Goal: Task Accomplishment & Management: Manage account settings

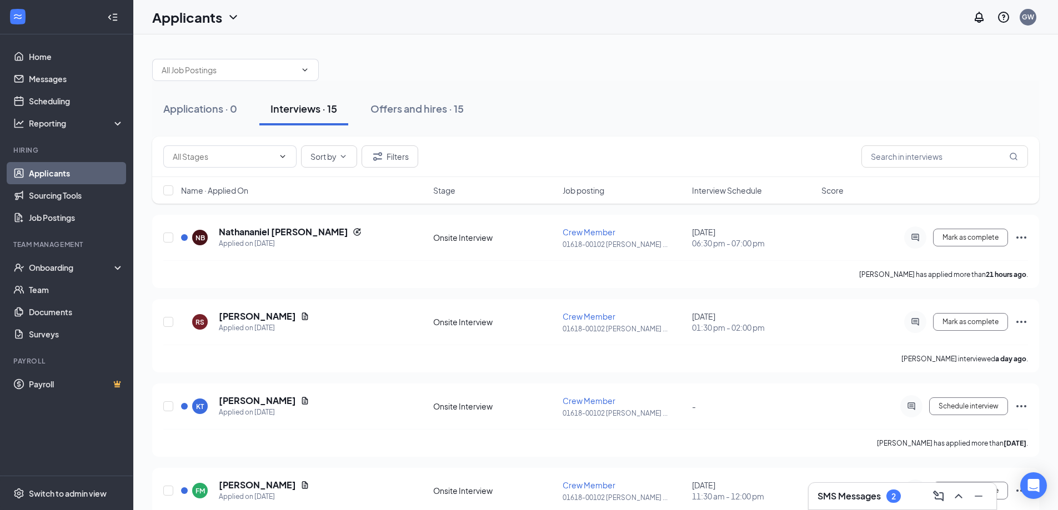
click at [898, 492] on div "2" at bounding box center [893, 496] width 14 height 13
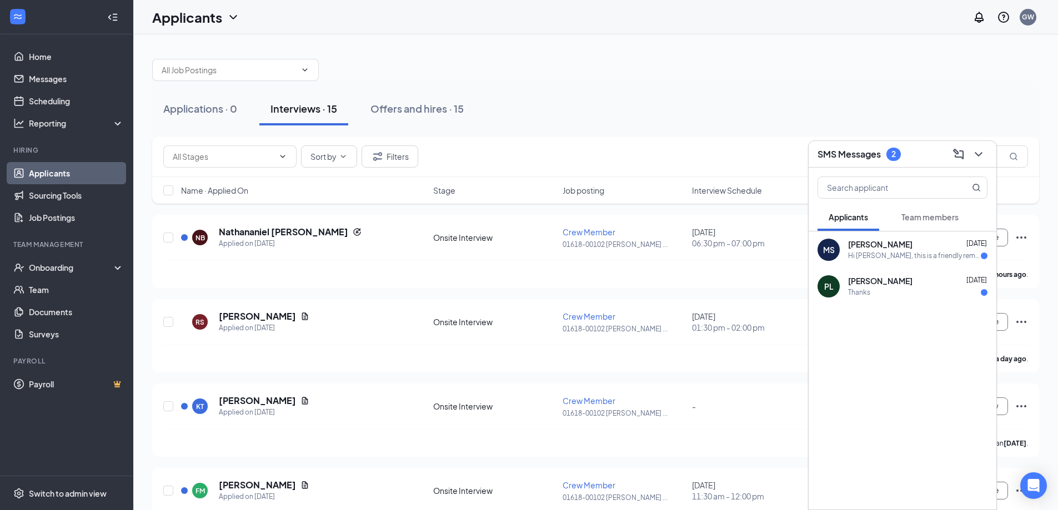
click at [608, 88] on div "Applications · 0 Interviews · 15 Offers and hires · 15" at bounding box center [595, 109] width 887 height 56
click at [974, 153] on icon "ChevronDown" at bounding box center [978, 154] width 13 height 13
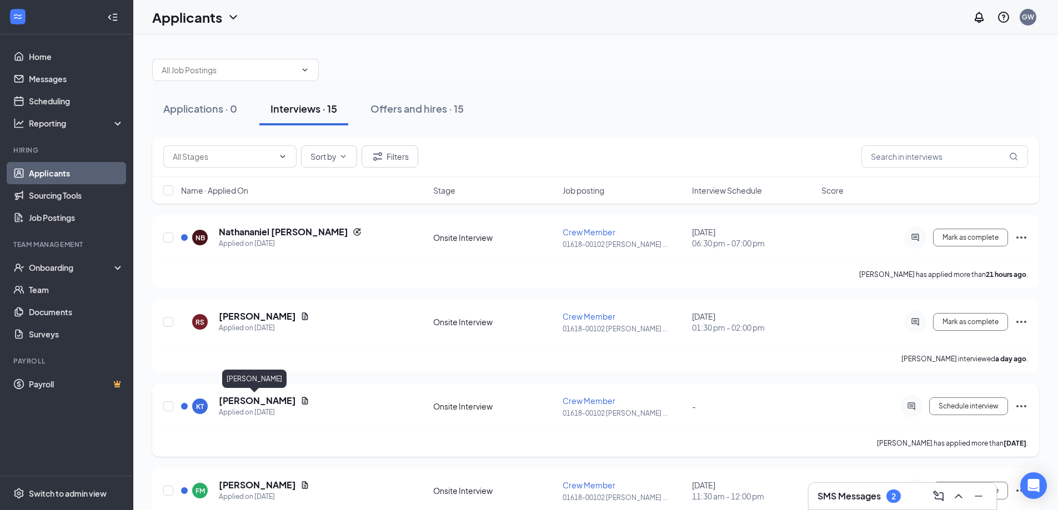
click at [254, 399] on h5 "[PERSON_NAME]" at bounding box center [257, 401] width 77 height 12
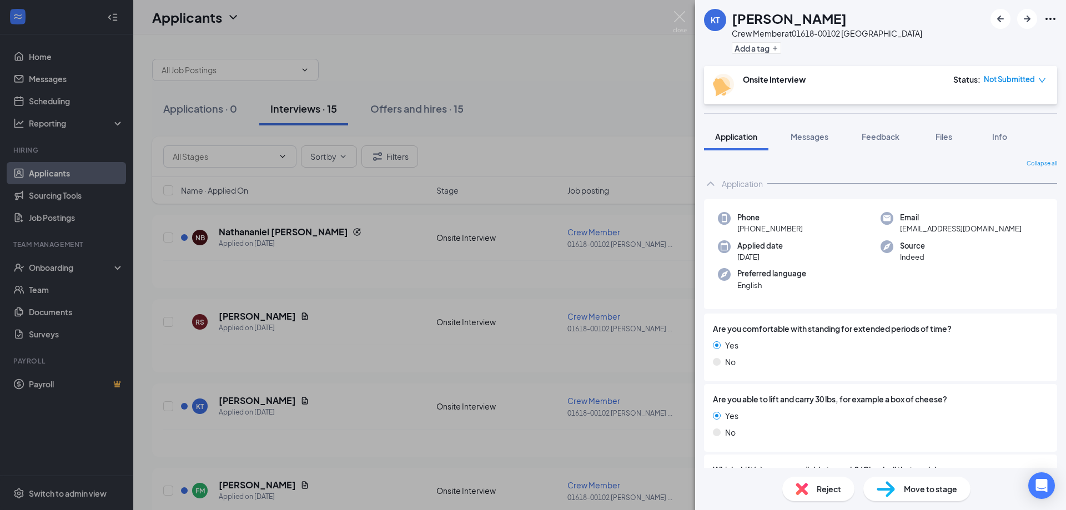
click at [581, 95] on div "[PERSON_NAME] Crew Member at 01618-00102 Williamston Add a tag Onsite Interview…" at bounding box center [533, 255] width 1066 height 510
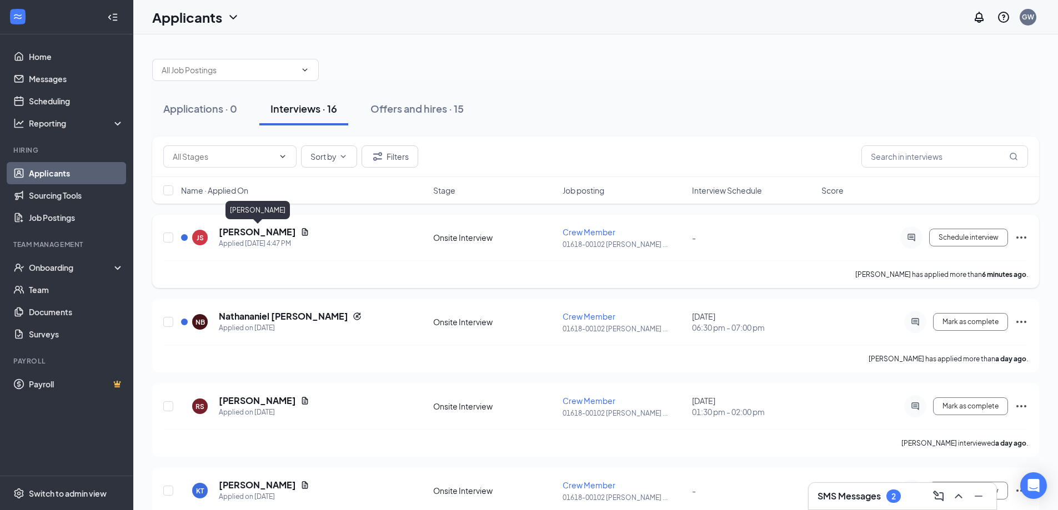
click at [254, 234] on h5 "[PERSON_NAME]" at bounding box center [257, 232] width 77 height 12
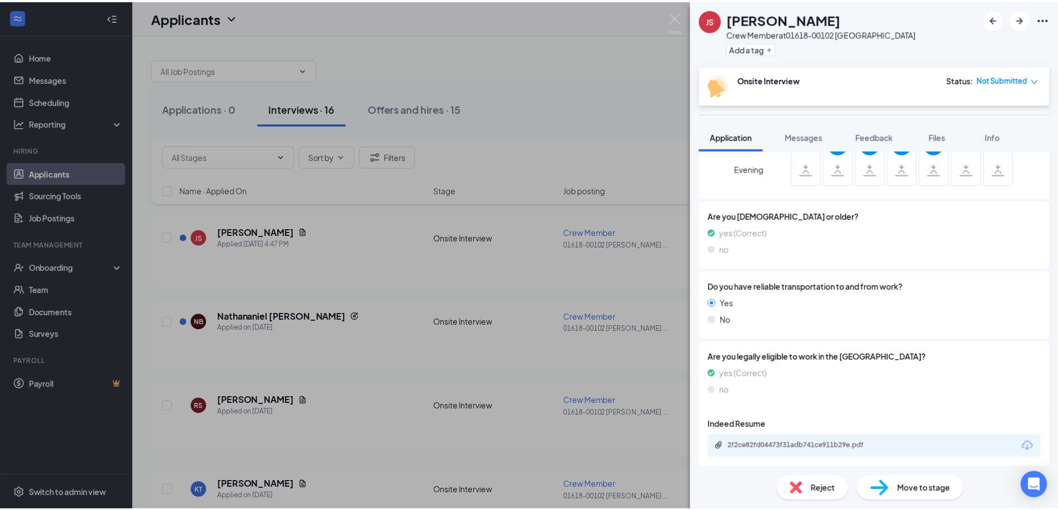
scroll to position [404, 0]
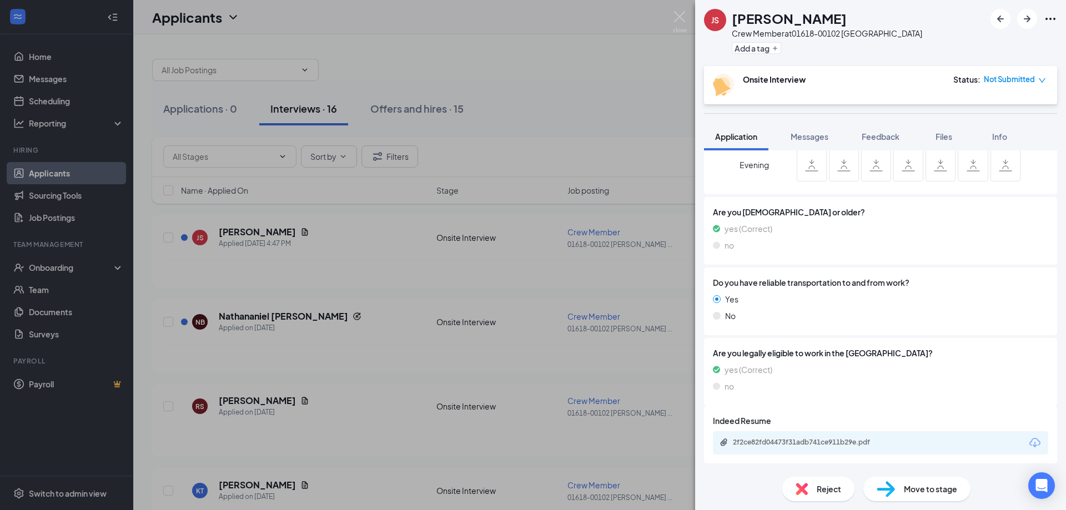
click at [572, 251] on div "JS [PERSON_NAME] Crew Member at 01618-00102 Williamston Add a tag Onsite Interv…" at bounding box center [533, 255] width 1066 height 510
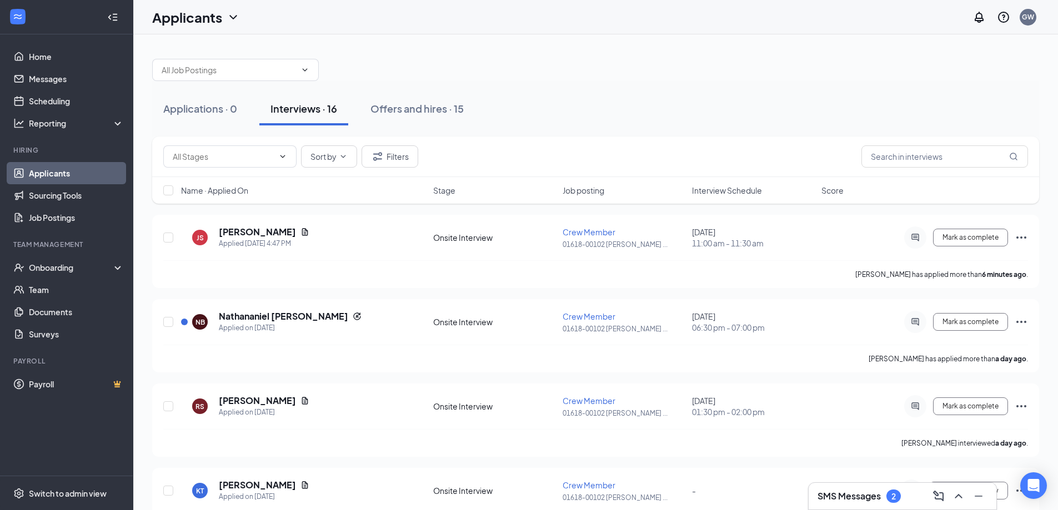
click at [872, 503] on div "SMS Messages 2" at bounding box center [902, 496] width 170 height 18
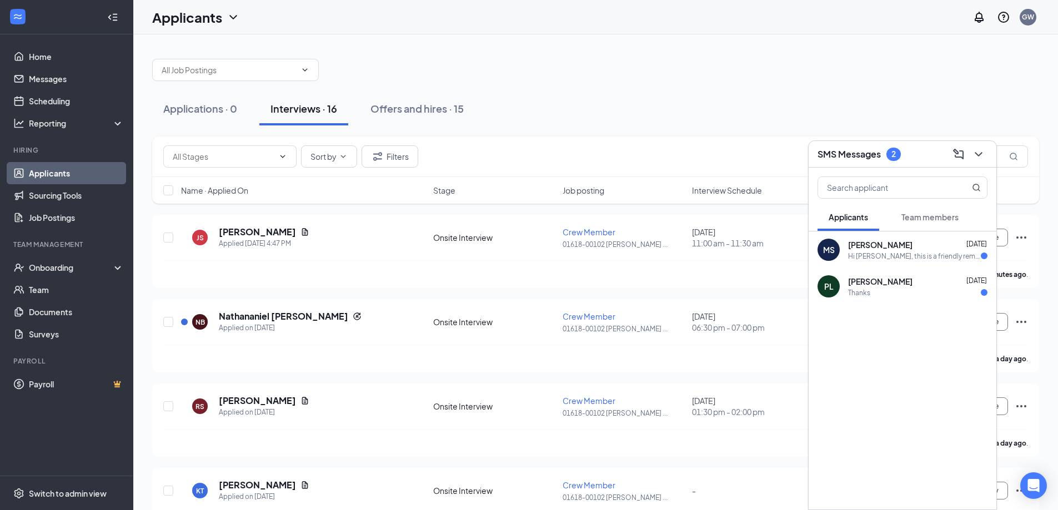
click at [881, 249] on span "[PERSON_NAME]" at bounding box center [880, 244] width 64 height 11
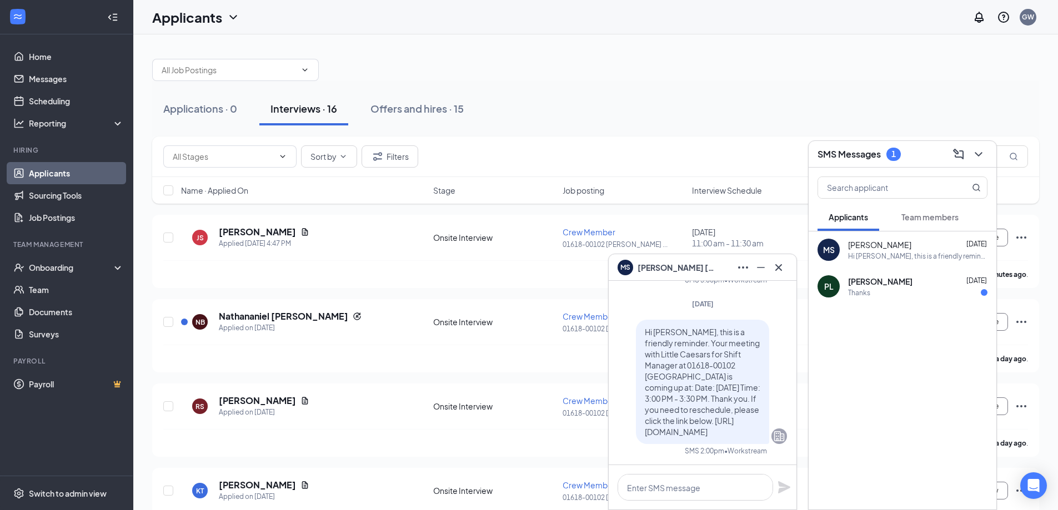
click at [888, 292] on div "Thanks" at bounding box center [917, 292] width 139 height 9
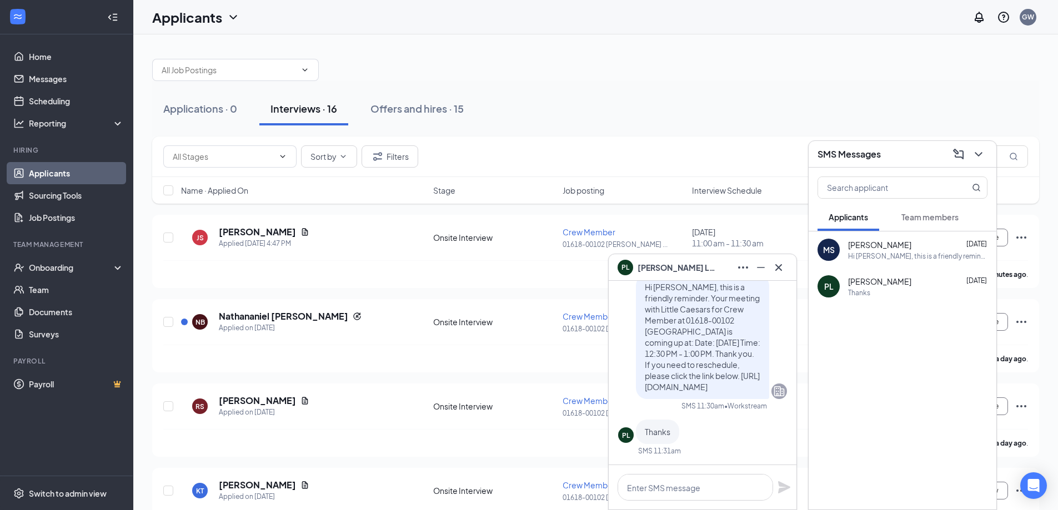
click at [739, 117] on div "Applications · 0 Interviews · 16 Offers and hires · 15" at bounding box center [595, 108] width 887 height 33
click at [970, 153] on button at bounding box center [978, 154] width 18 height 18
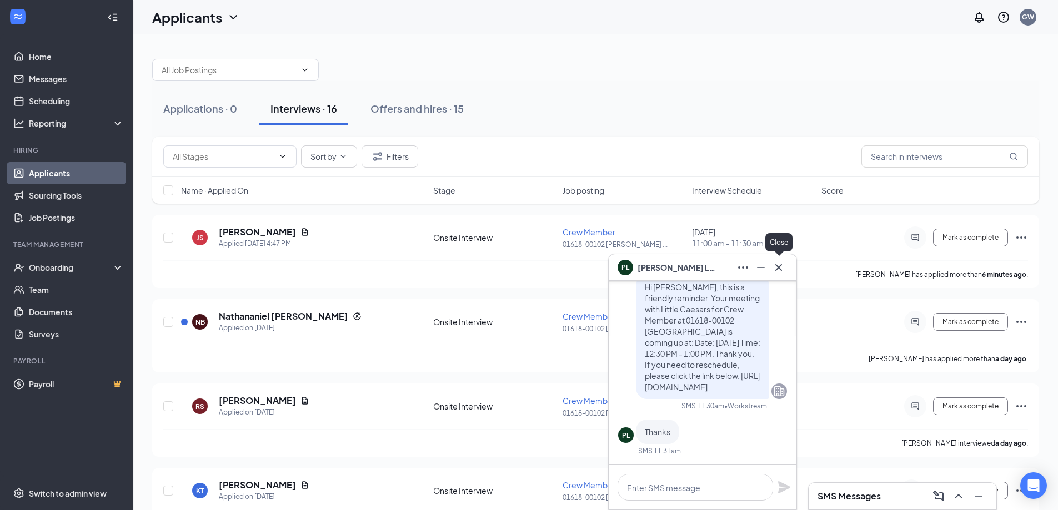
click at [778, 273] on icon "Cross" at bounding box center [778, 267] width 13 height 13
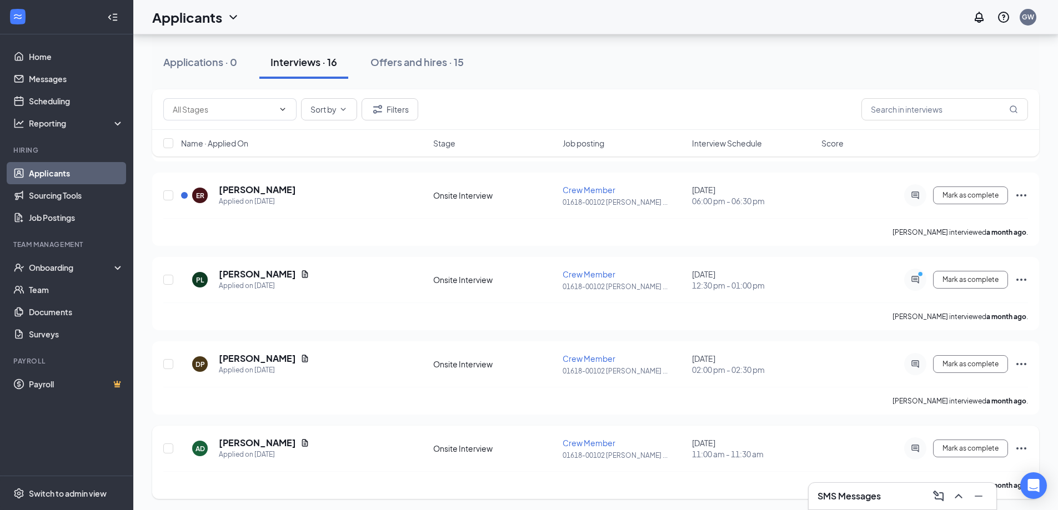
scroll to position [1057, 0]
